Goal: Information Seeking & Learning: Check status

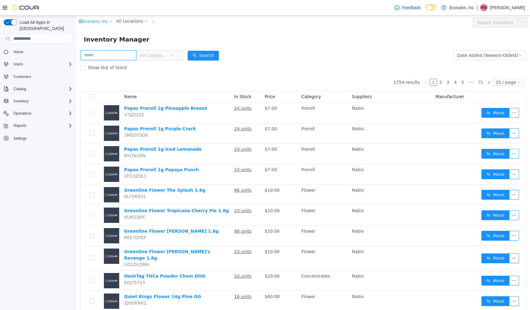
click at [130, 57] on input "text" at bounding box center [108, 55] width 56 height 10
type input "****"
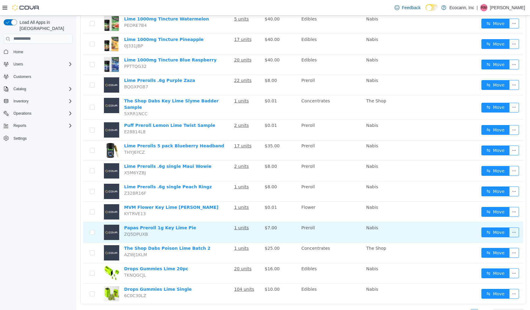
scroll to position [322, 0]
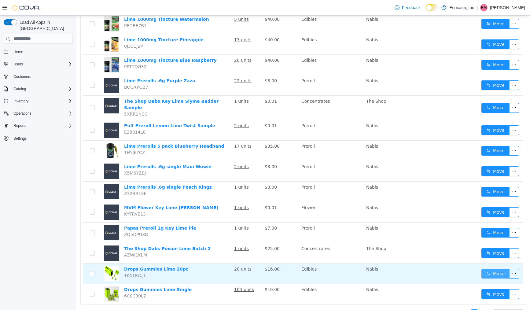
click at [495, 268] on button "Move" at bounding box center [495, 273] width 28 height 10
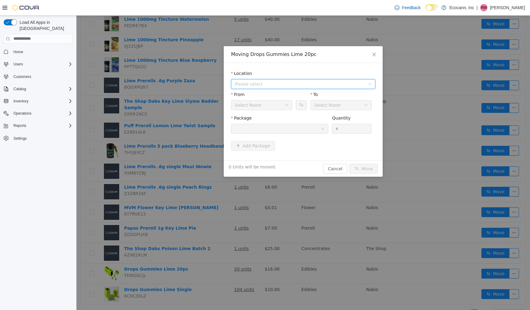
click at [309, 83] on span "Please select" at bounding box center [300, 84] width 130 height 6
click at [304, 101] on li "All Locations 306 F St" at bounding box center [303, 100] width 142 height 19
click at [301, 109] on span "[STREET_ADDRESS]" at bounding box center [309, 106] width 129 height 8
click at [299, 129] on div at bounding box center [278, 128] width 86 height 9
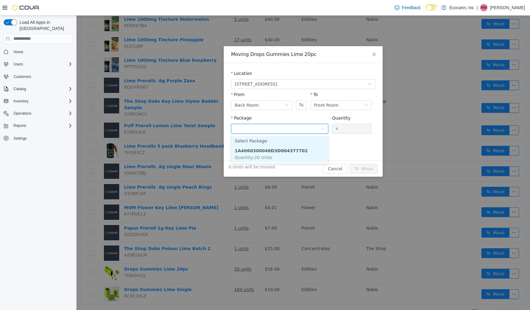
click at [296, 153] on strong "1A4060300048D3D004377702" at bounding box center [271, 150] width 73 height 5
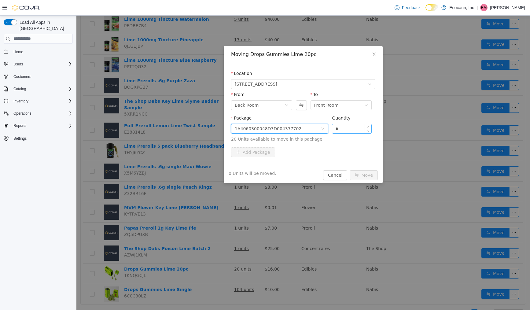
click at [336, 129] on input "*" at bounding box center [351, 128] width 39 height 9
type input "**"
click at [364, 175] on button "Move" at bounding box center [364, 175] width 28 height 10
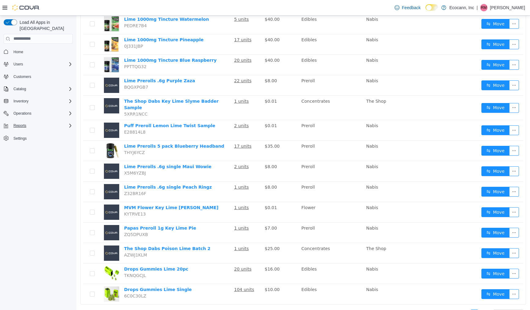
click at [36, 122] on div "Reports" at bounding box center [42, 125] width 62 height 7
click at [26, 165] on link "Reports" at bounding box center [18, 168] width 18 height 7
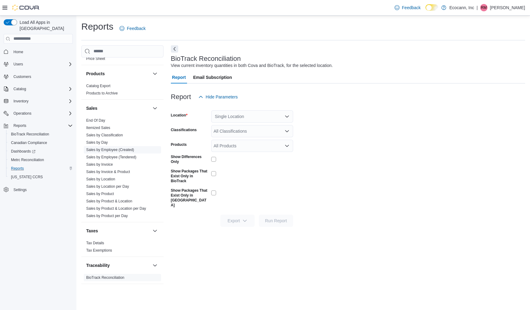
scroll to position [384, 0]
click at [102, 144] on link "Sales by Day" at bounding box center [97, 142] width 22 height 4
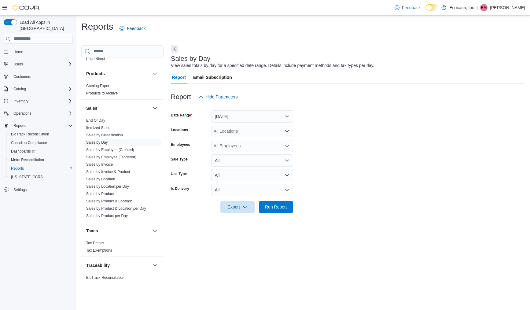
click at [223, 118] on button "Yesterday" at bounding box center [252, 116] width 82 height 12
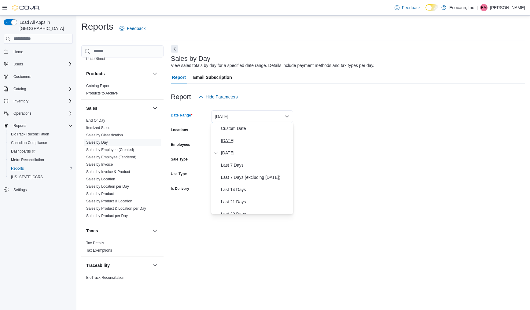
click at [224, 140] on span "Today" at bounding box center [256, 140] width 70 height 7
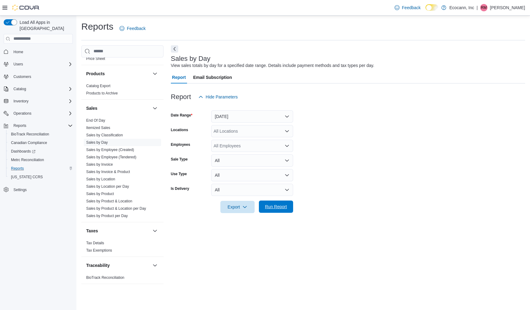
click at [269, 202] on span "Run Report" at bounding box center [276, 207] width 27 height 12
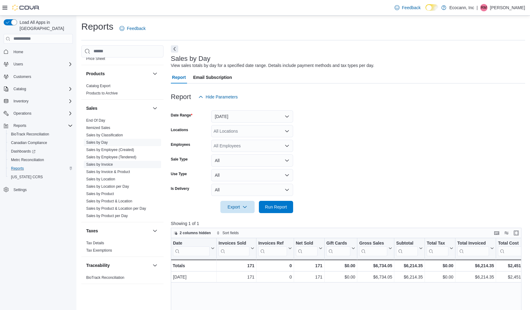
click at [109, 164] on link "Sales by Invoice" at bounding box center [99, 164] width 27 height 4
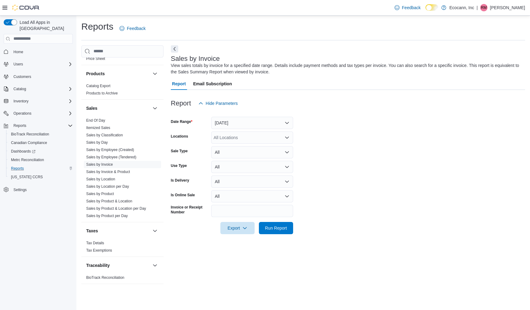
click at [252, 118] on button "Yesterday" at bounding box center [252, 123] width 82 height 12
click at [239, 148] on span "Today" at bounding box center [256, 146] width 70 height 7
click at [267, 228] on span "Run Report" at bounding box center [276, 228] width 22 height 6
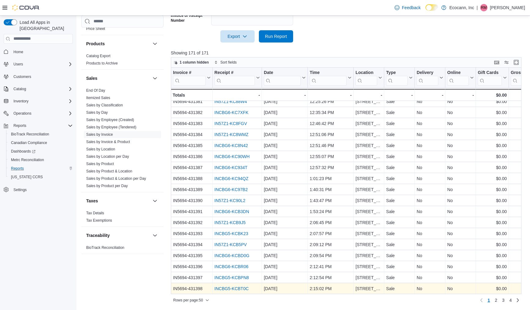
scroll to position [191, 0]
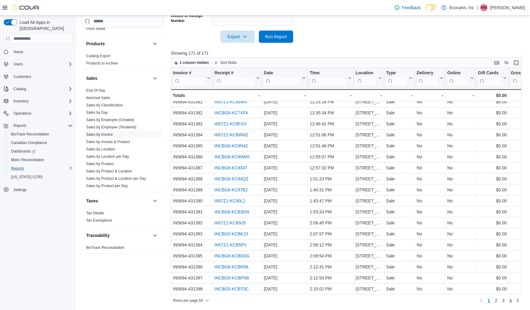
click at [510, 299] on span "4" at bounding box center [511, 300] width 2 height 6
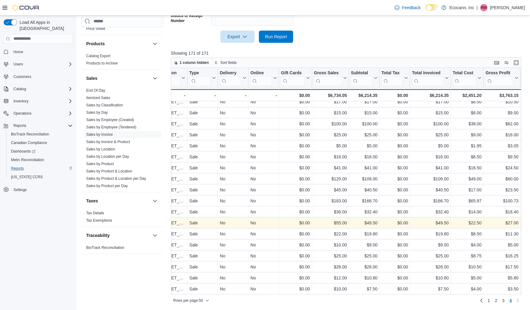
scroll to position [38, 197]
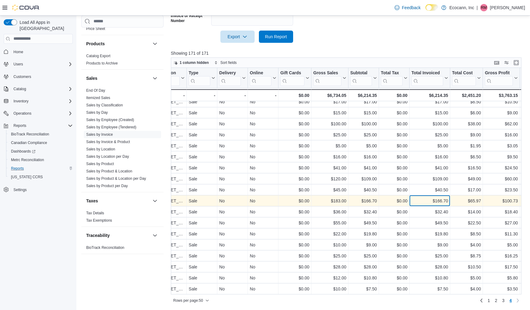
click at [445, 200] on div "$166.70" at bounding box center [429, 200] width 37 height 7
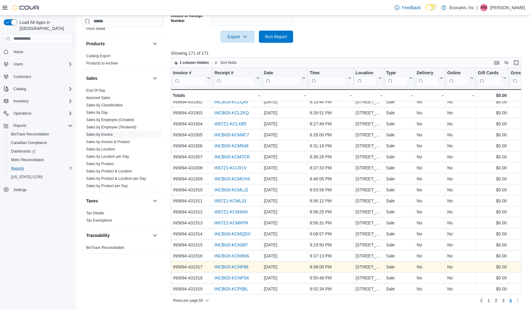
scroll to position [38, 0]
click at [489, 300] on span "1" at bounding box center [489, 300] width 2 height 6
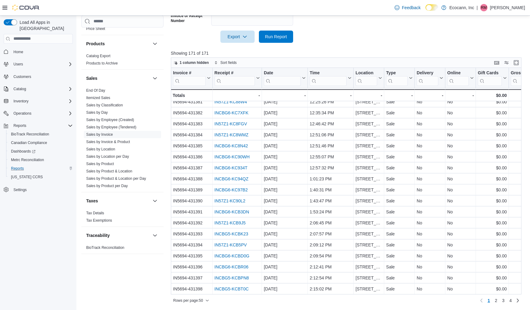
scroll to position [357, 0]
click at [99, 112] on link "Sales by Day" at bounding box center [97, 112] width 22 height 4
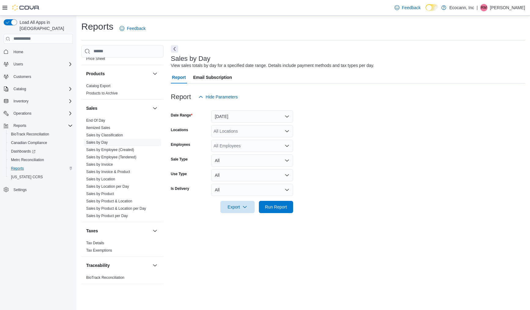
click at [256, 120] on button "Yesterday" at bounding box center [252, 116] width 82 height 12
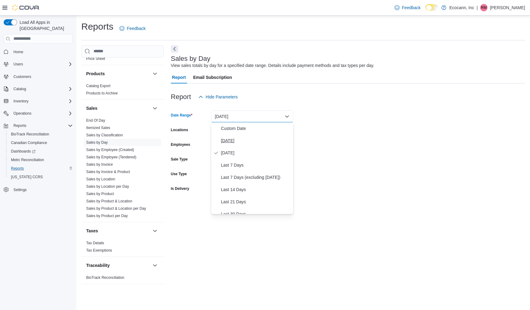
click at [247, 141] on span "Today" at bounding box center [256, 140] width 70 height 7
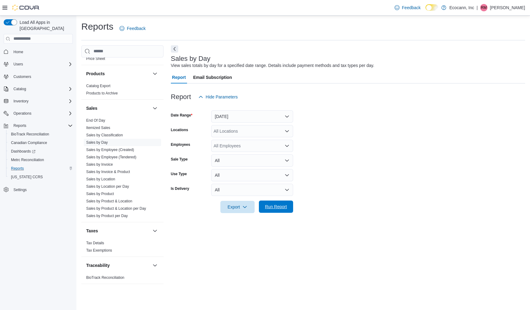
click at [284, 208] on span "Run Report" at bounding box center [276, 207] width 22 height 6
